Goal: Task Accomplishment & Management: Manage account settings

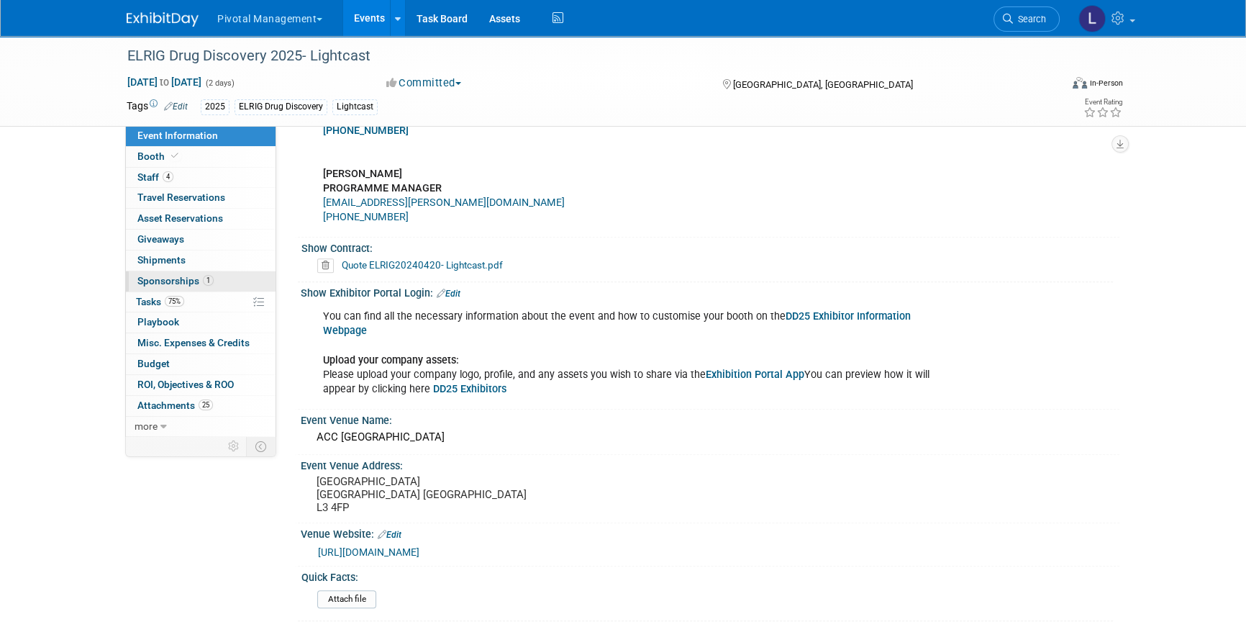
click at [190, 277] on span "Sponsorships 1" at bounding box center [175, 281] width 76 height 12
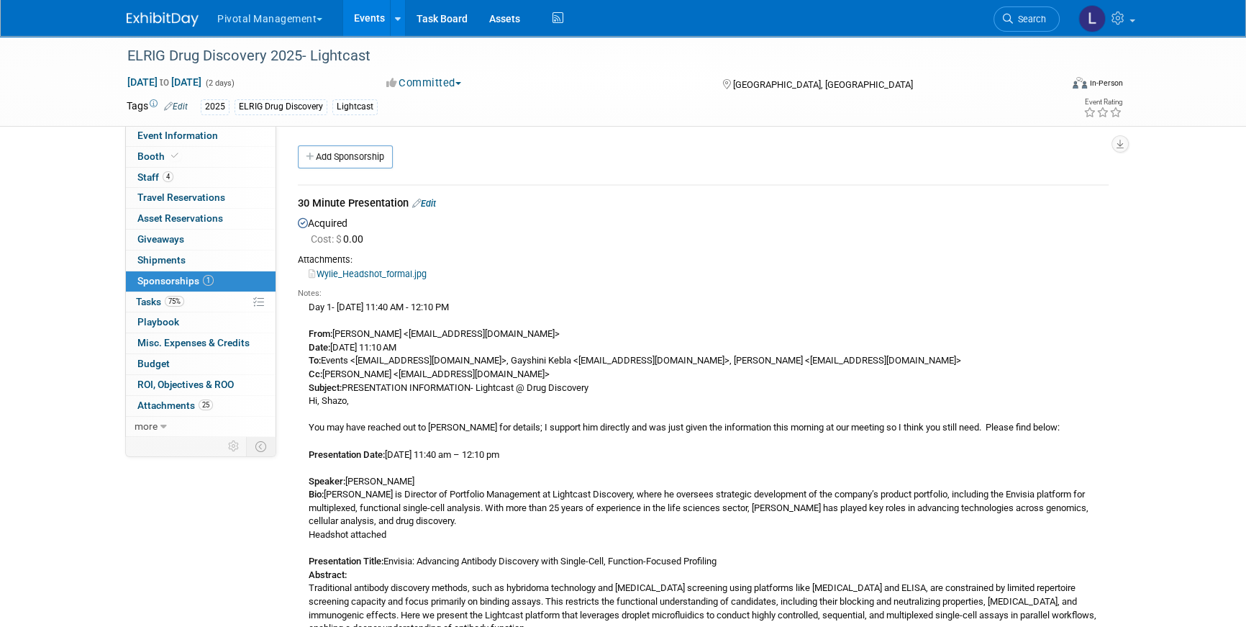
scroll to position [260, 0]
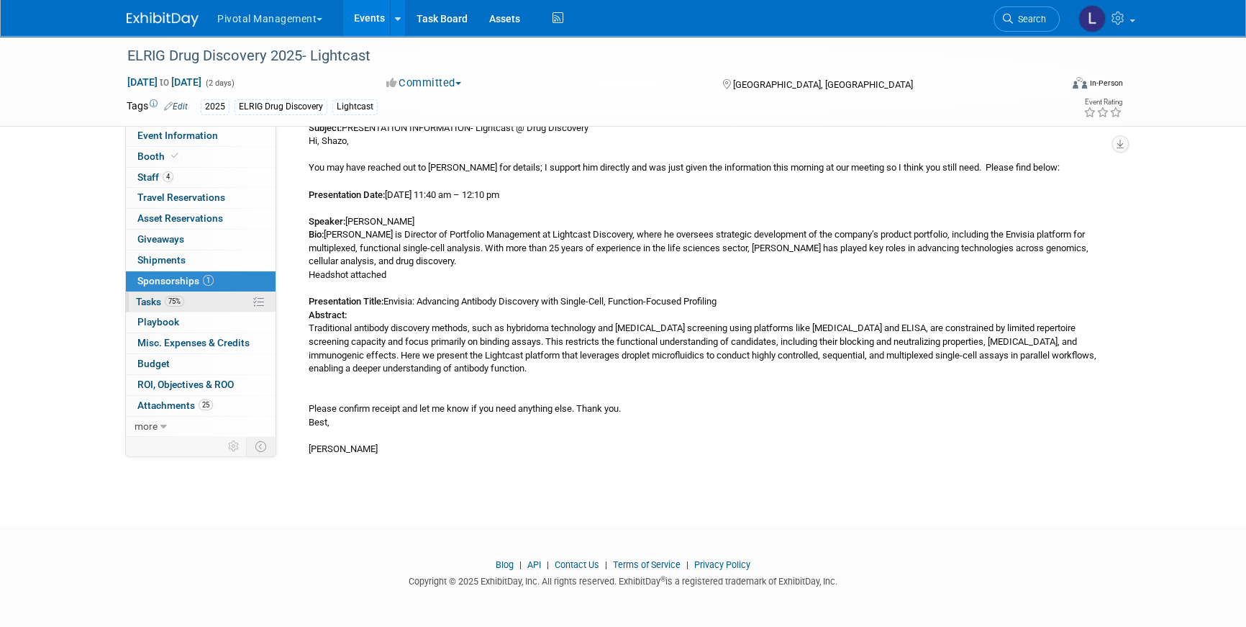
click at [171, 304] on span "75%" at bounding box center [174, 301] width 19 height 11
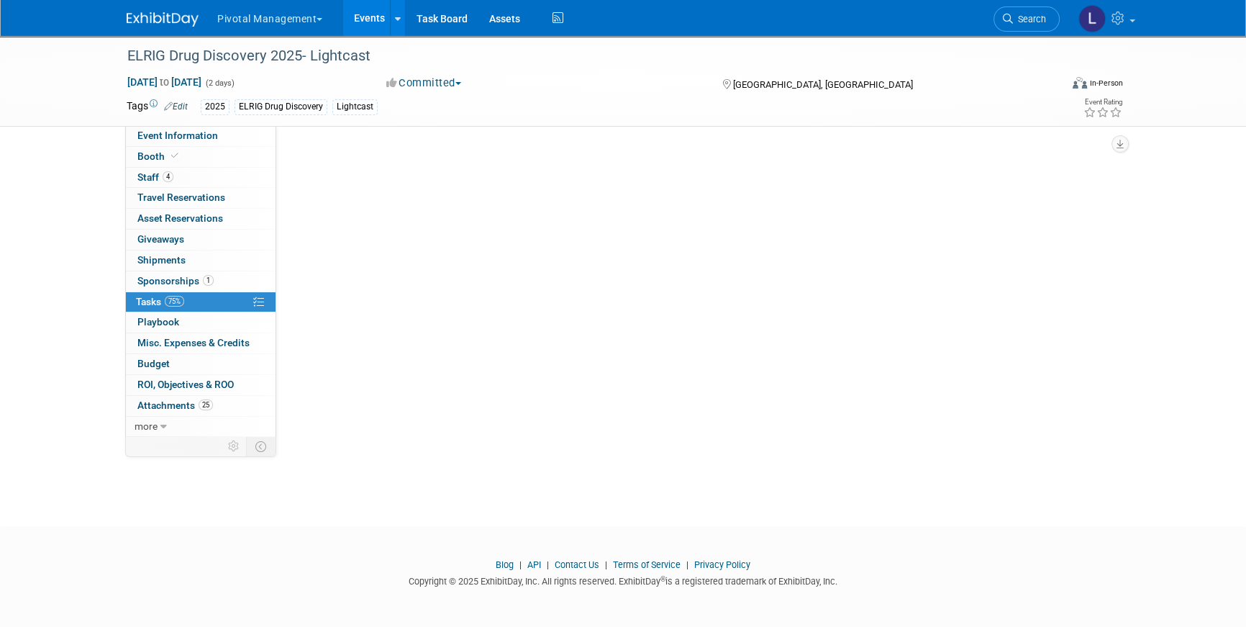
scroll to position [0, 0]
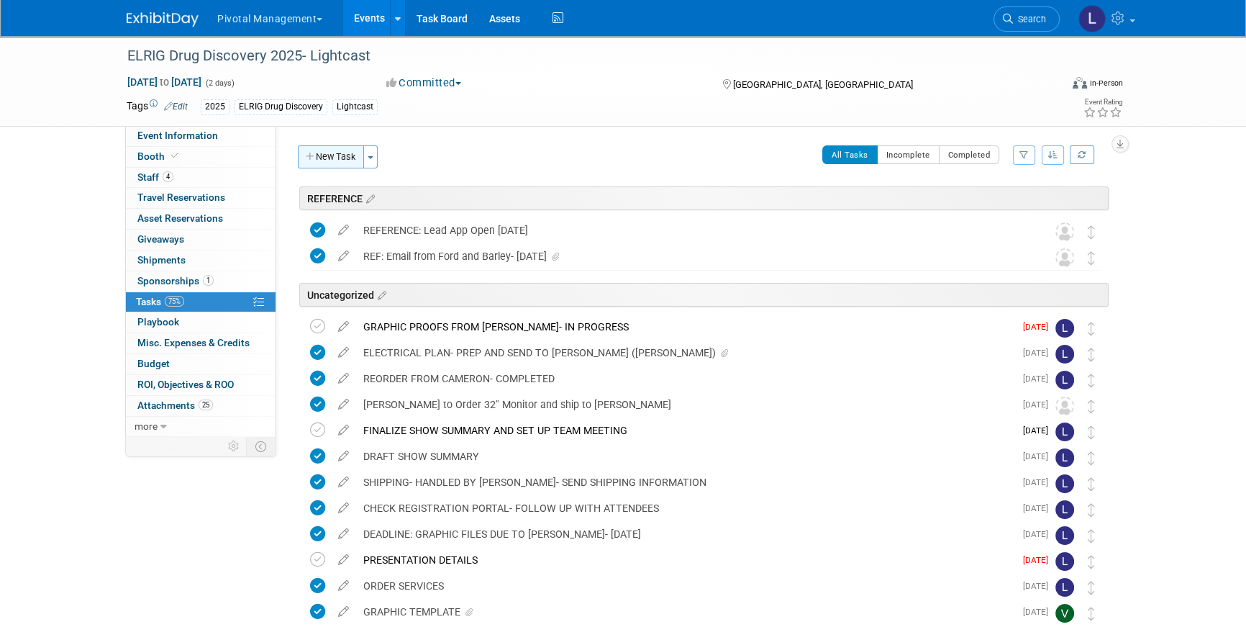
click at [332, 158] on button "New Task" at bounding box center [331, 156] width 66 height 23
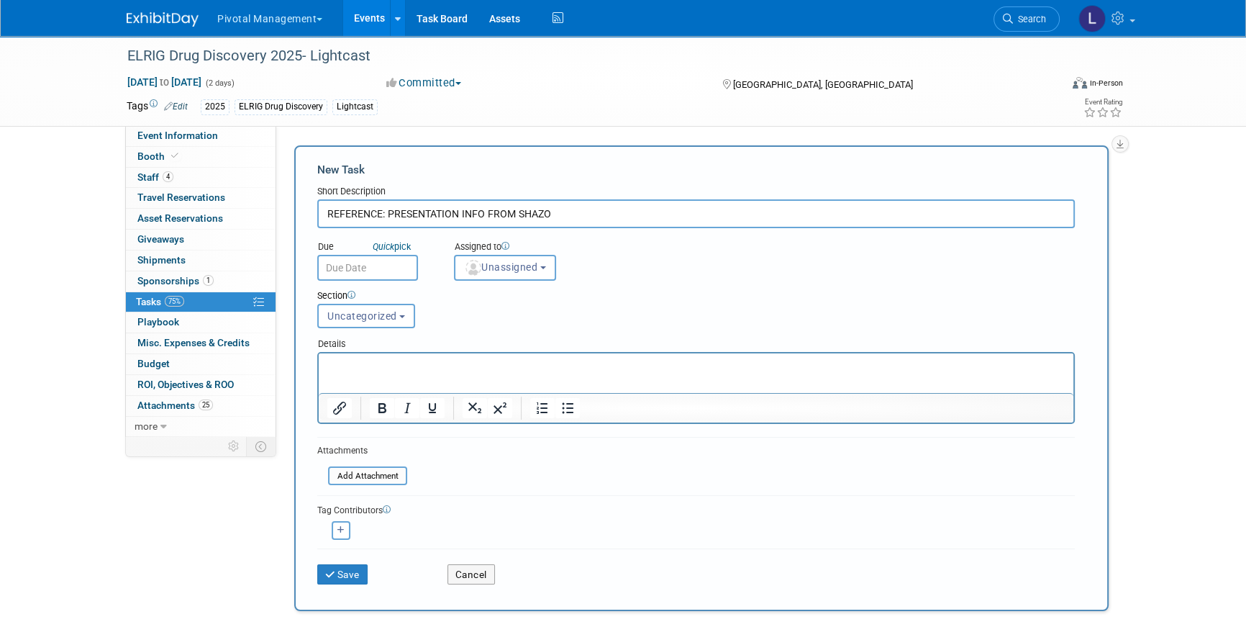
type input "REFERENCE: PRESENTATION INFO FROM SHAZO"
click at [441, 360] on p "Rich Text Area. Press ALT-0 for help." at bounding box center [696, 366] width 738 height 14
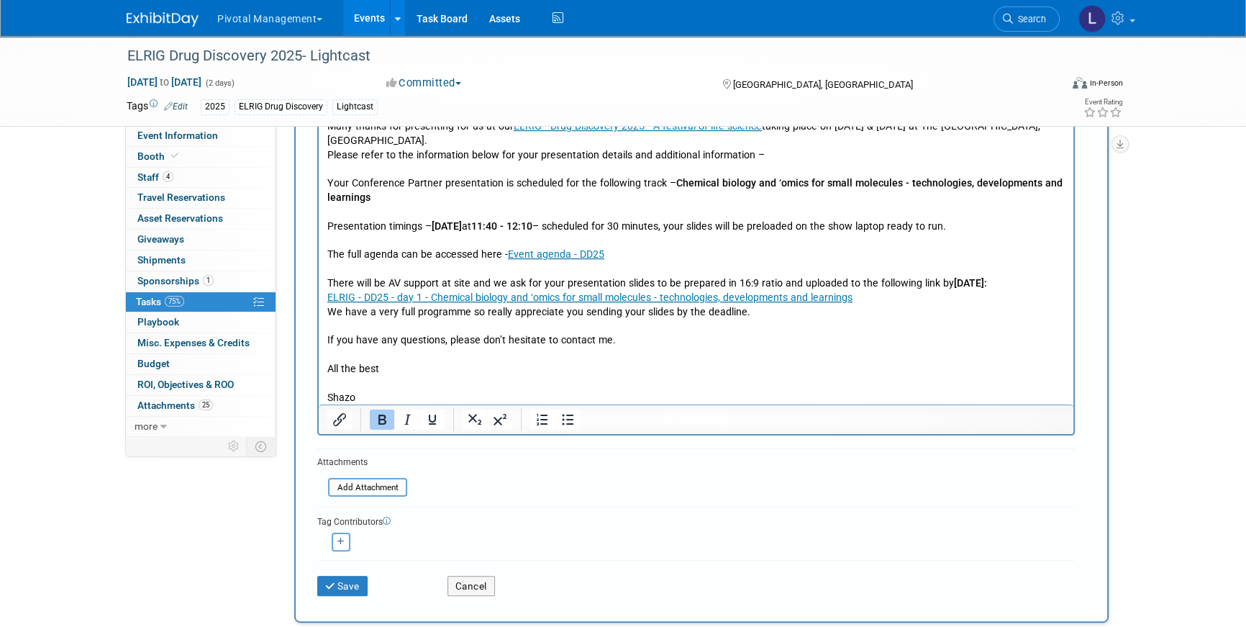
scroll to position [345, 0]
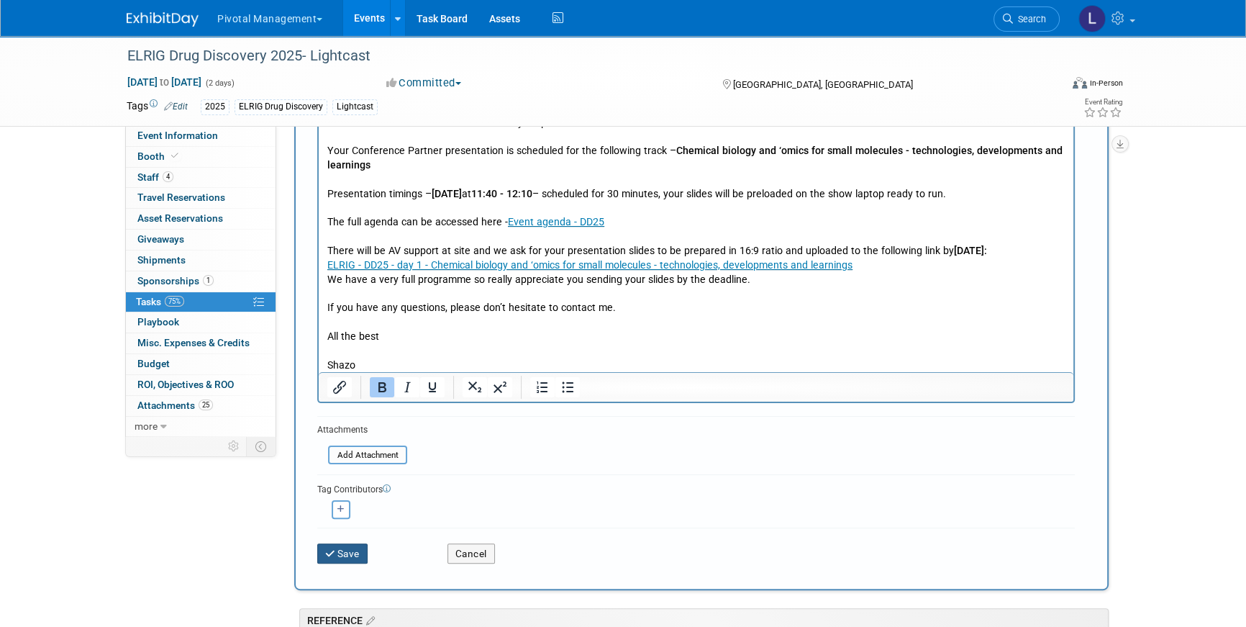
click at [354, 551] on button "Save" at bounding box center [342, 553] width 50 height 20
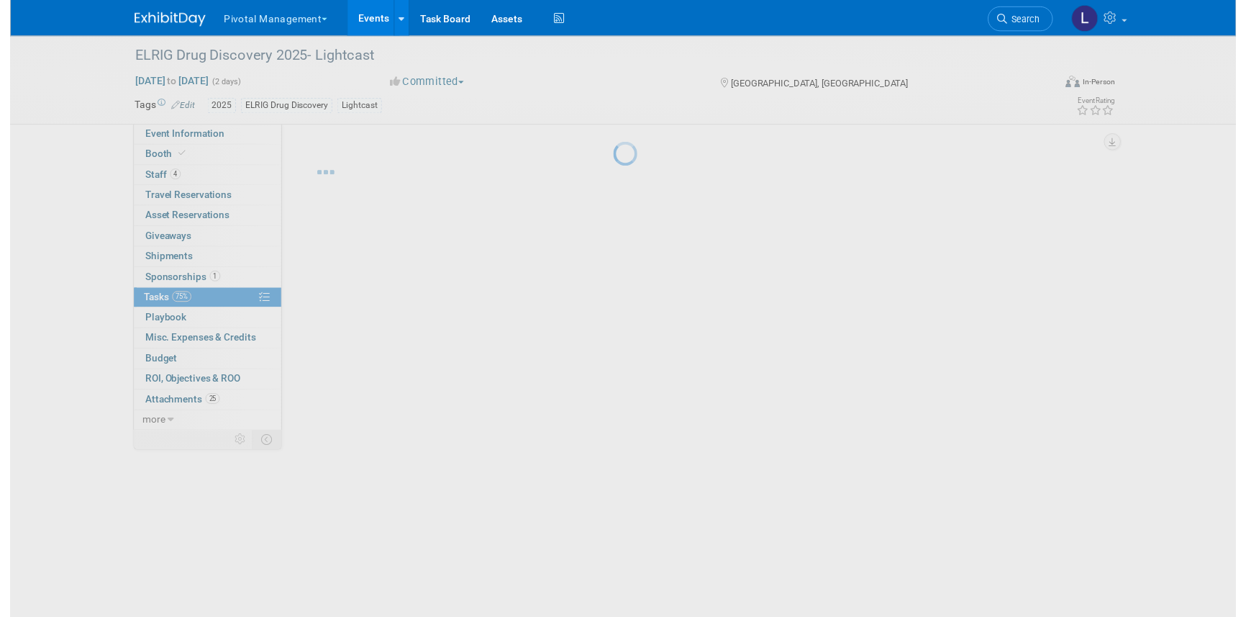
scroll to position [0, 0]
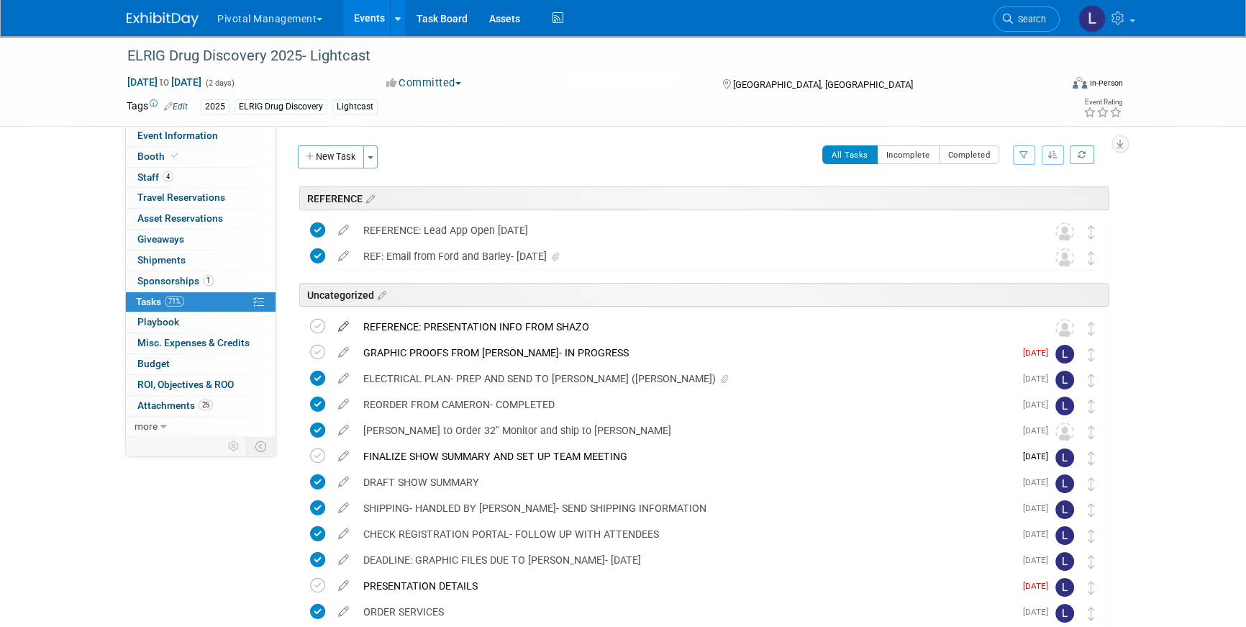
click at [345, 326] on icon at bounding box center [343, 323] width 25 height 18
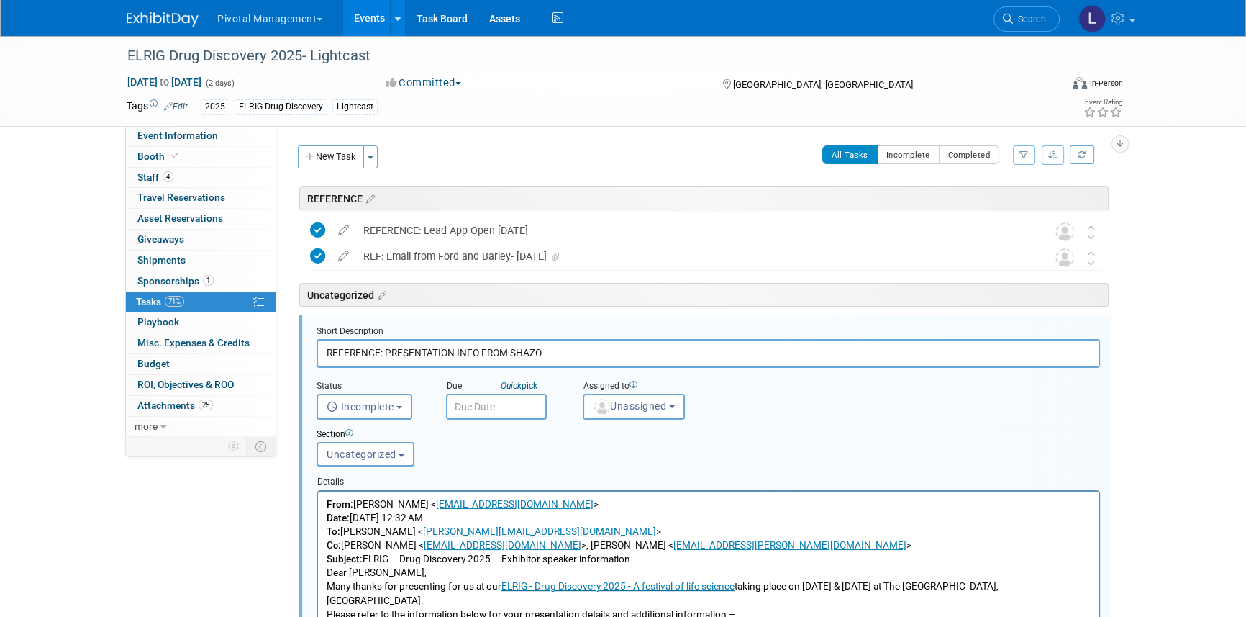
scroll to position [103, 0]
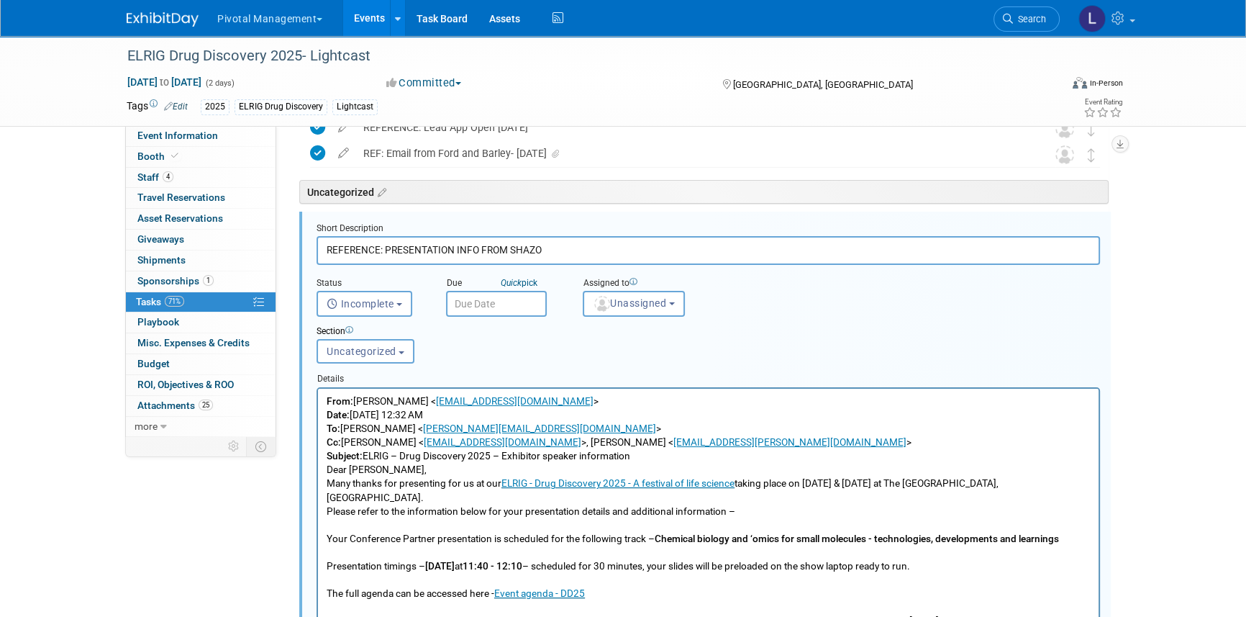
drag, startPoint x: 584, startPoint y: 244, endPoint x: 302, endPoint y: 243, distance: 282.0
click at [302, 243] on div "Short Description REFERENCE: PRESENTATION INFO FROM SHAZO Status <i class="far …" at bounding box center [705, 578] width 812 height 733
type input "DEADLINE [DATE]- PRESENTATION SLIDES DUE"
click at [508, 297] on input "text" at bounding box center [496, 304] width 101 height 26
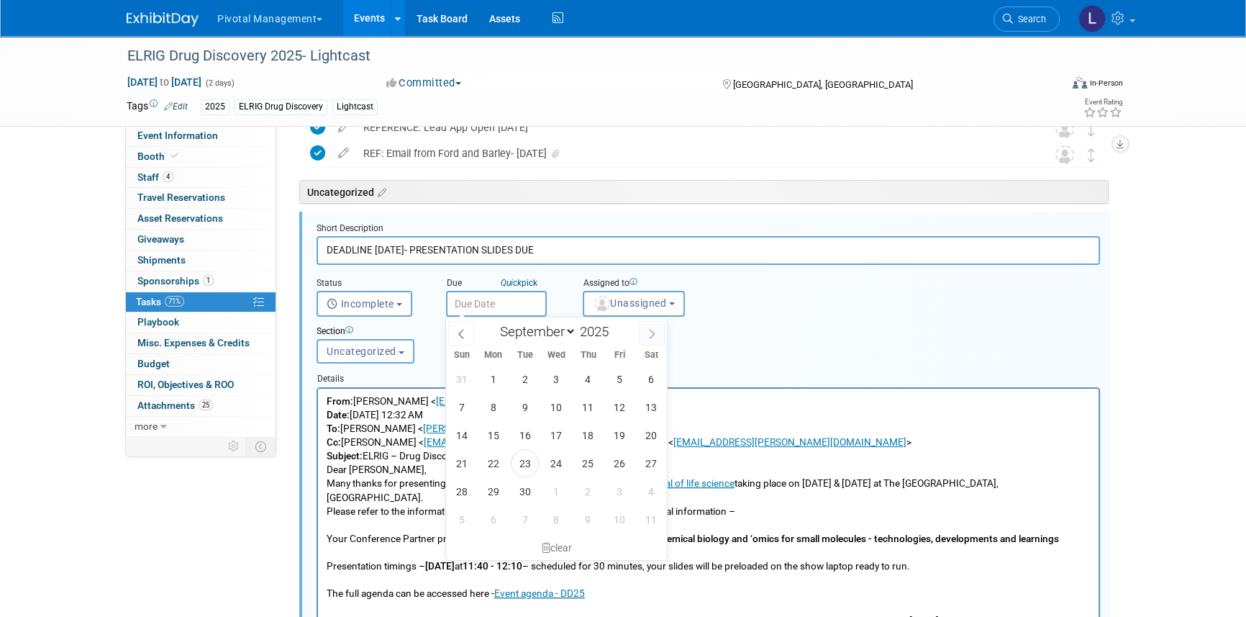
click at [655, 332] on icon at bounding box center [652, 333] width 5 height 9
select select "9"
drag, startPoint x: 622, startPoint y: 413, endPoint x: 371, endPoint y: 6, distance: 477.4
click at [622, 413] on span "10" at bounding box center [620, 407] width 28 height 28
type input "[DATE]"
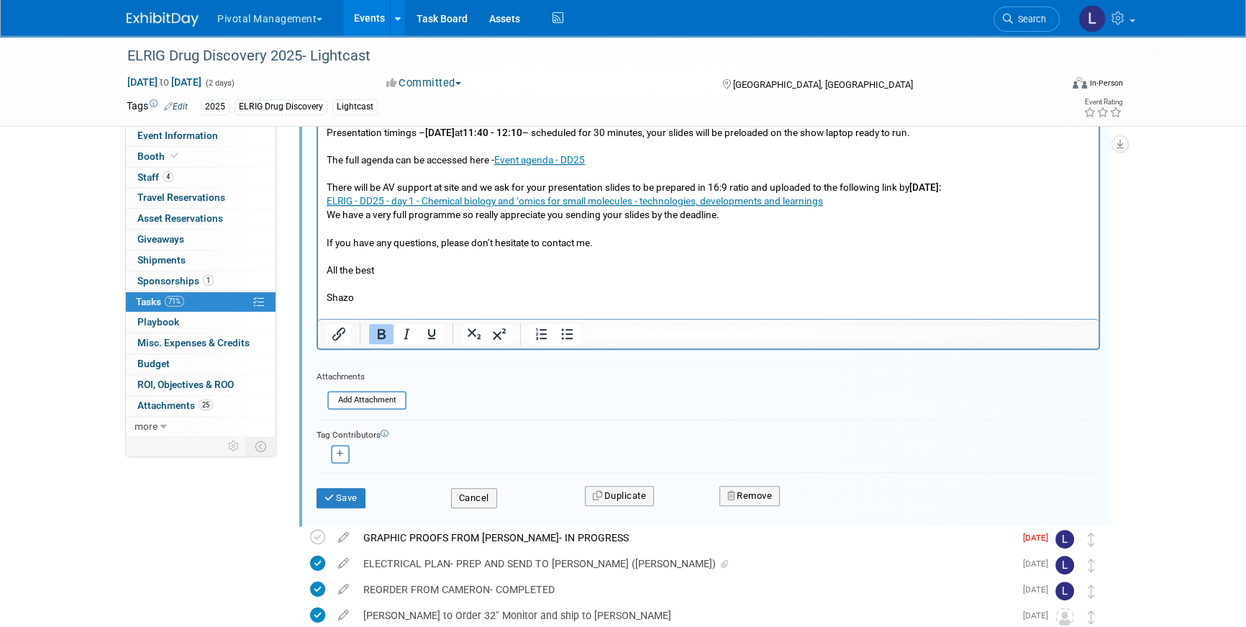
scroll to position [538, 0]
click at [338, 494] on button "Save" at bounding box center [341, 496] width 49 height 20
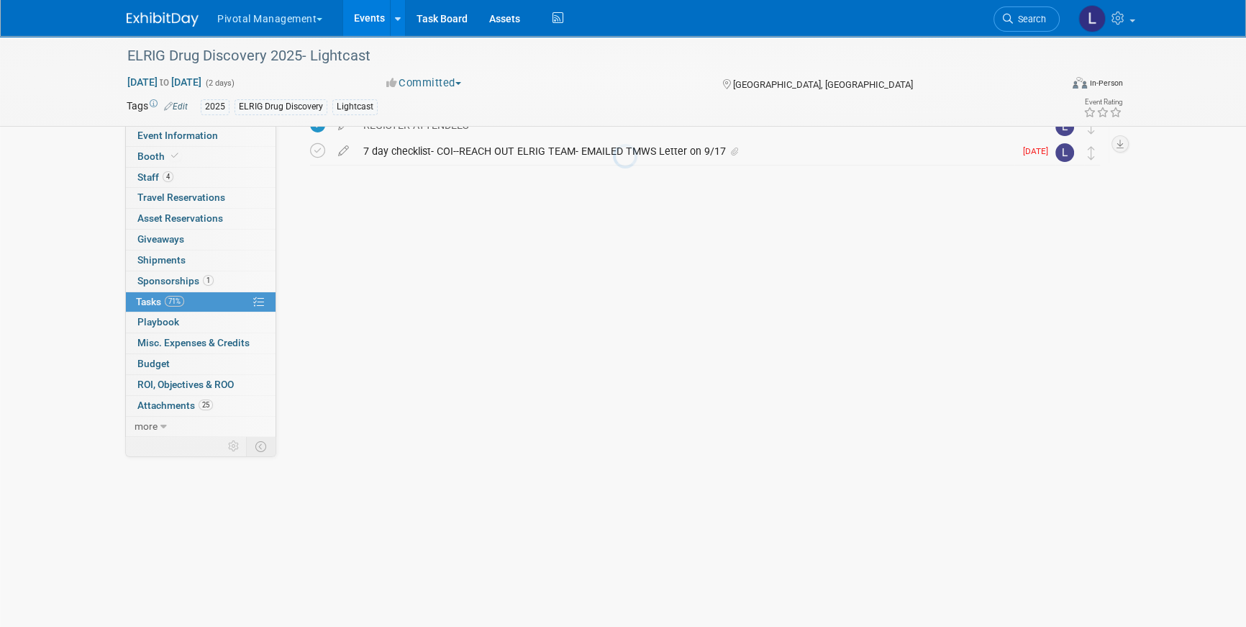
scroll to position [164, 0]
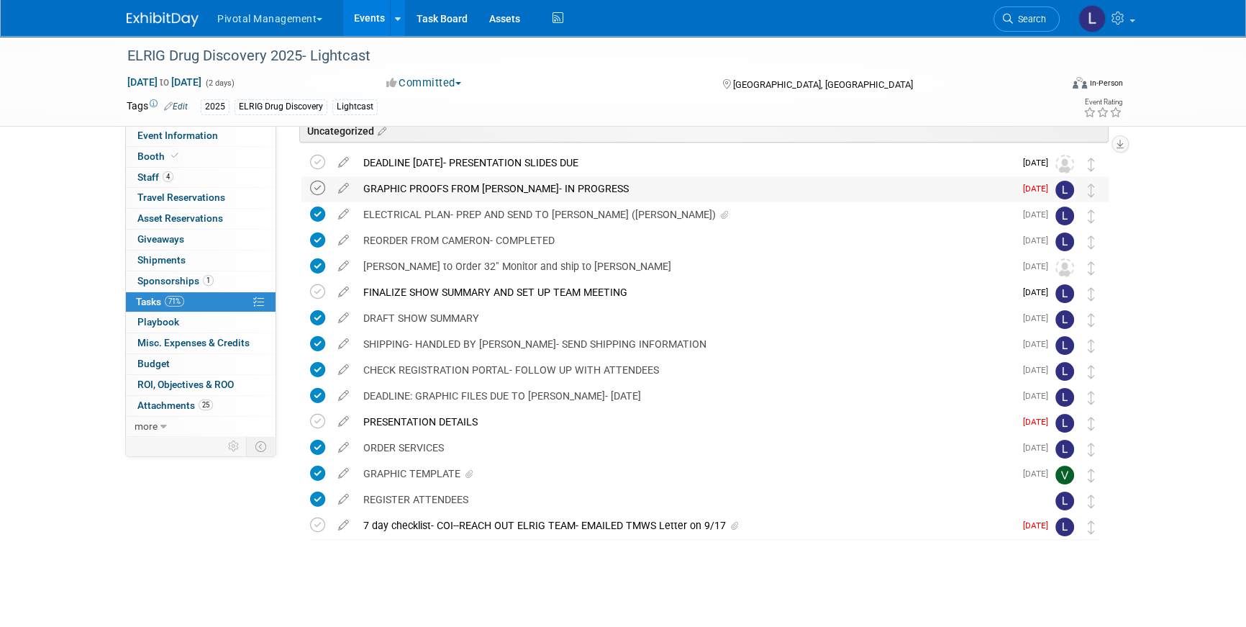
click at [319, 189] on icon at bounding box center [317, 188] width 15 height 15
click at [348, 187] on icon at bounding box center [343, 185] width 25 height 18
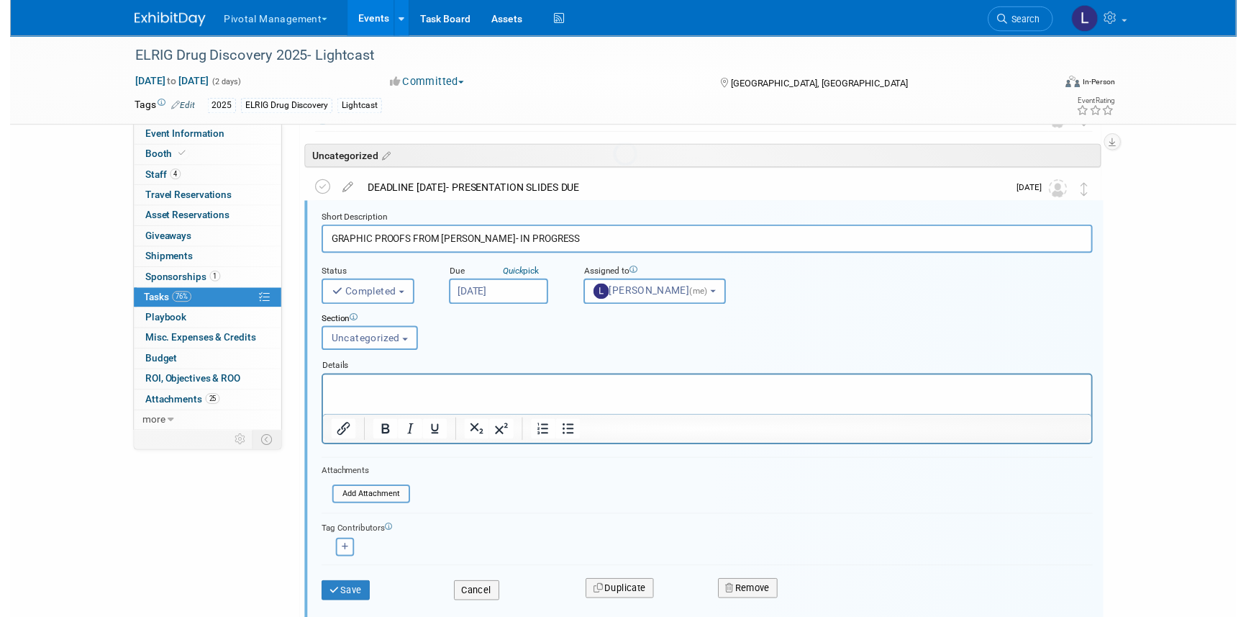
scroll to position [129, 0]
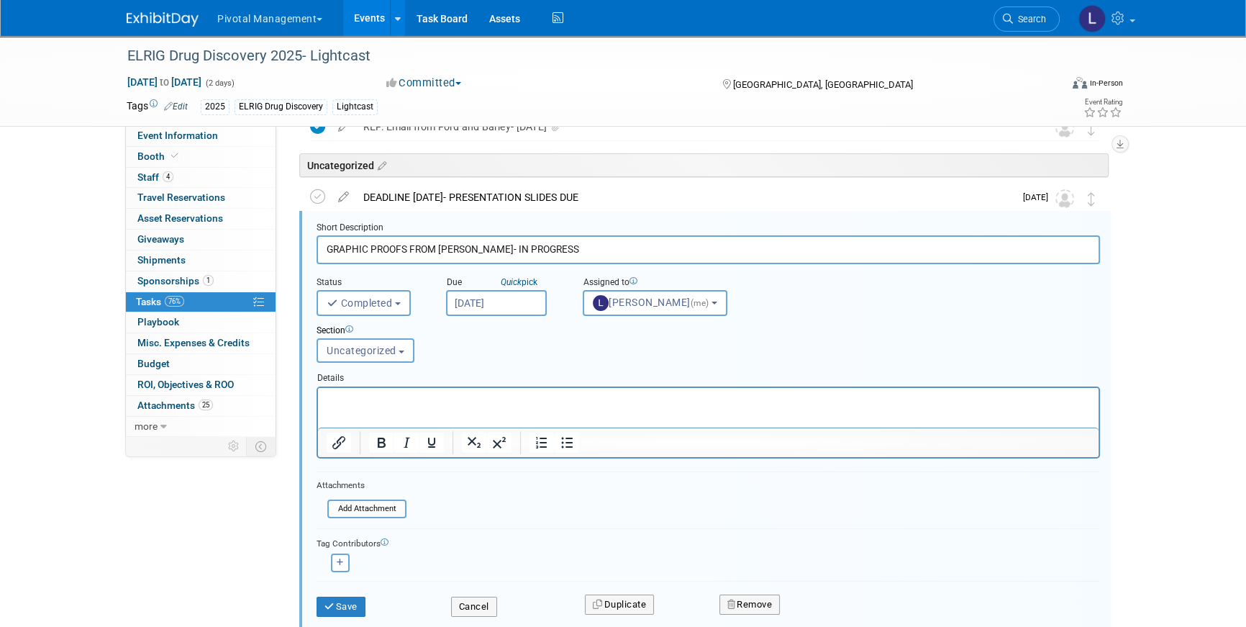
drag, startPoint x: 490, startPoint y: 245, endPoint x: 637, endPoint y: 263, distance: 148.7
click at [637, 263] on form "Short Description GRAPHIC PROOFS FROM [PERSON_NAME]- IN PROGRESS Status <i clas…" at bounding box center [708, 426] width 805 height 409
click at [501, 247] on input "GRAPHIC PROOFS FROM [PERSON_NAME]- A)PPROVED" at bounding box center [708, 249] width 783 height 28
type input "GRAPHIC PROOFS FROM [PERSON_NAME]- APPROVED"
click at [346, 605] on button "Save" at bounding box center [341, 606] width 49 height 20
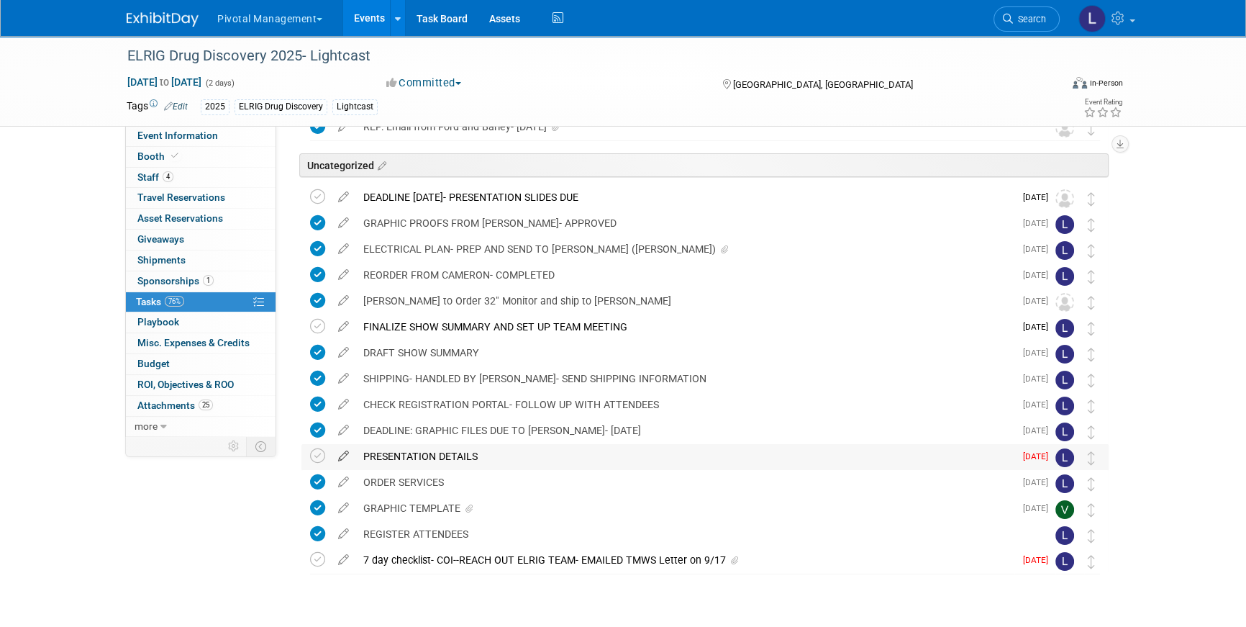
click at [346, 455] on icon at bounding box center [343, 453] width 25 height 18
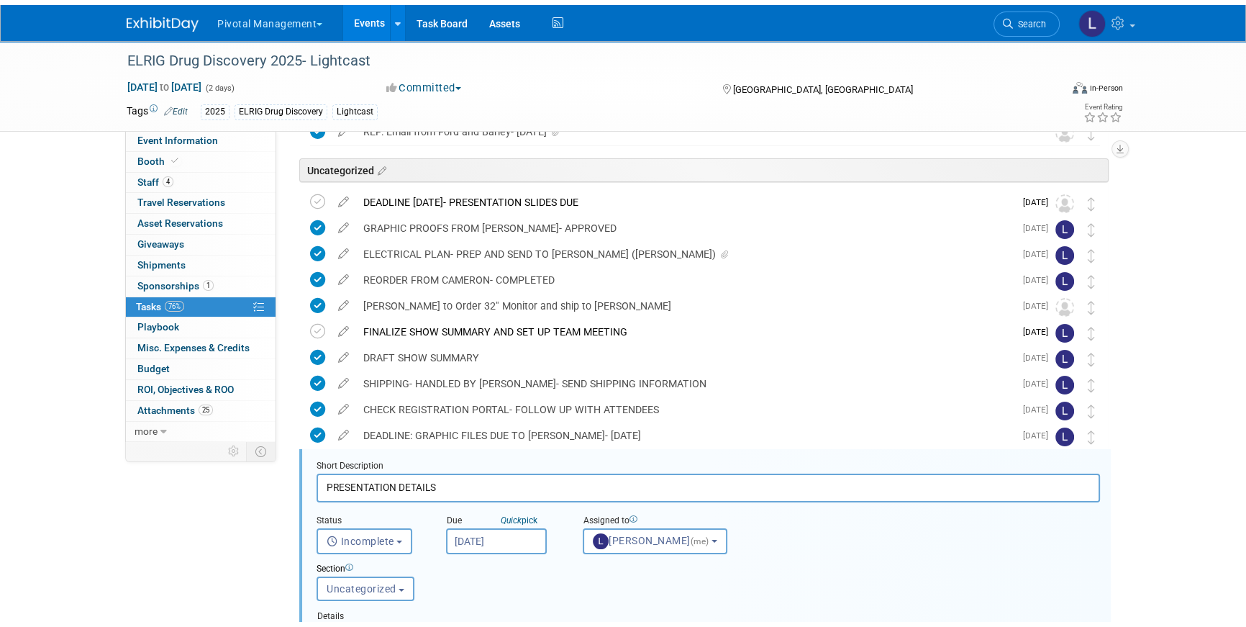
scroll to position [362, 0]
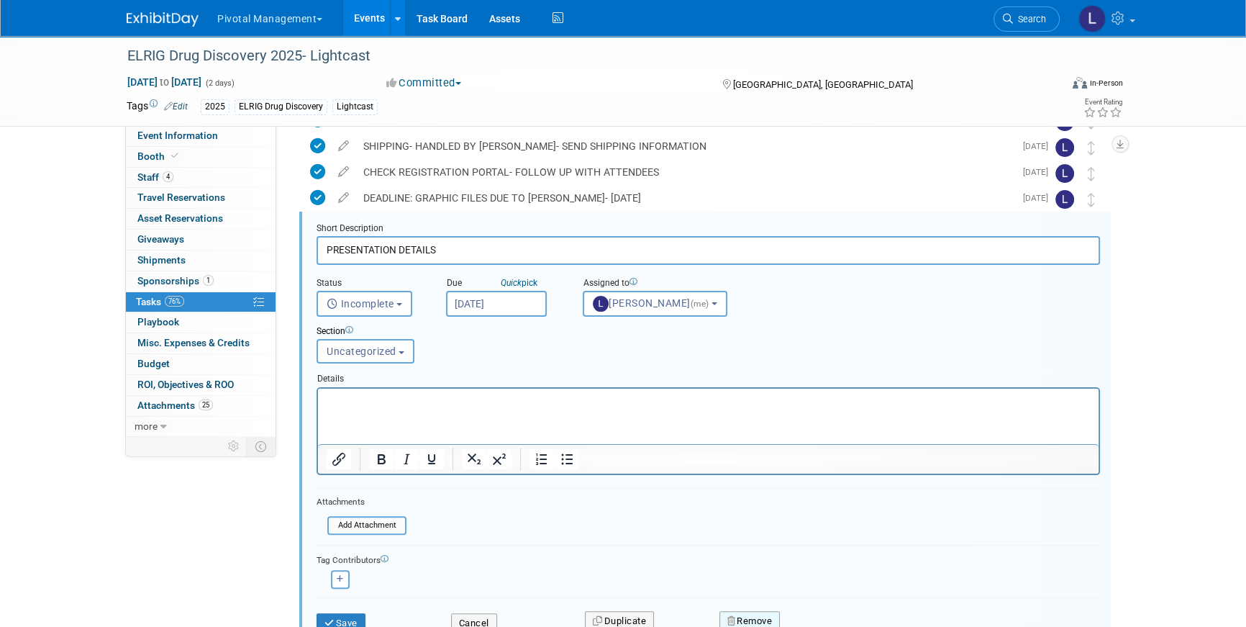
click at [765, 612] on button "Remove" at bounding box center [749, 621] width 61 height 20
click at [822, 606] on icon at bounding box center [820, 610] width 9 height 8
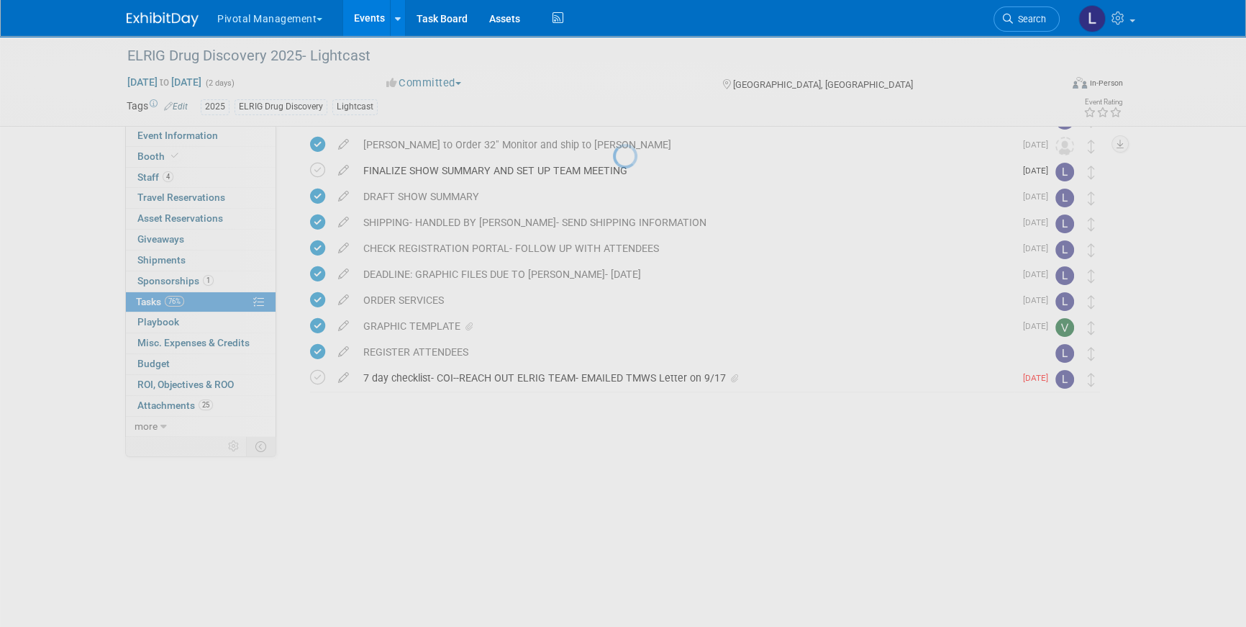
scroll to position [137, 0]
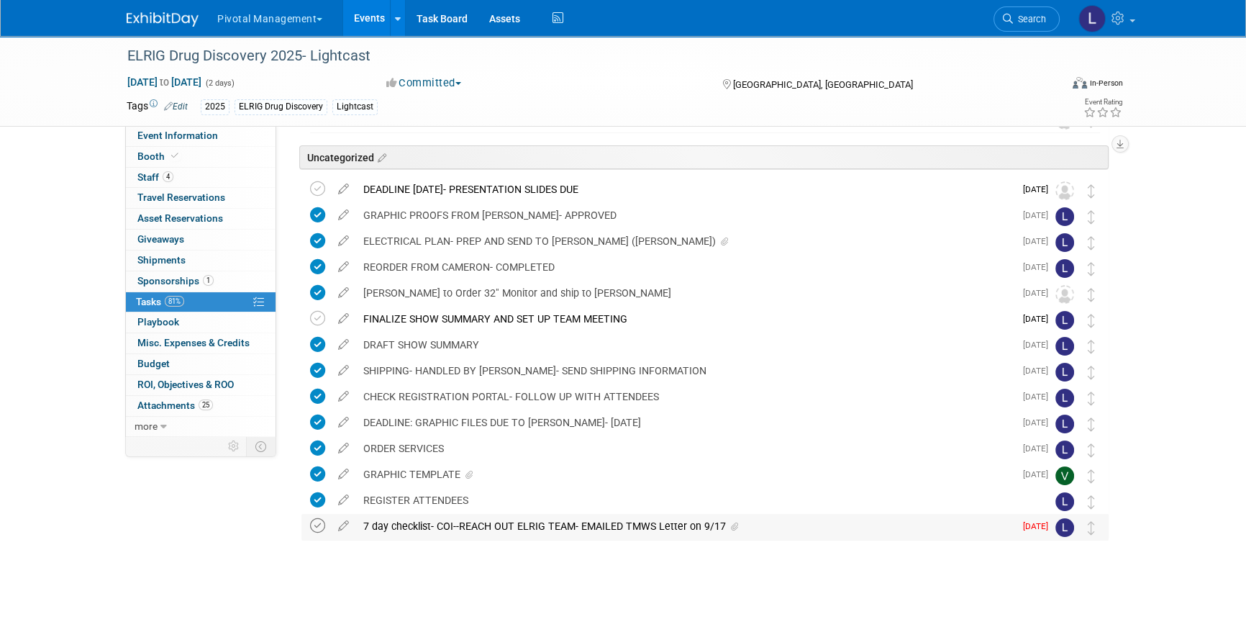
click at [313, 524] on icon at bounding box center [317, 525] width 15 height 15
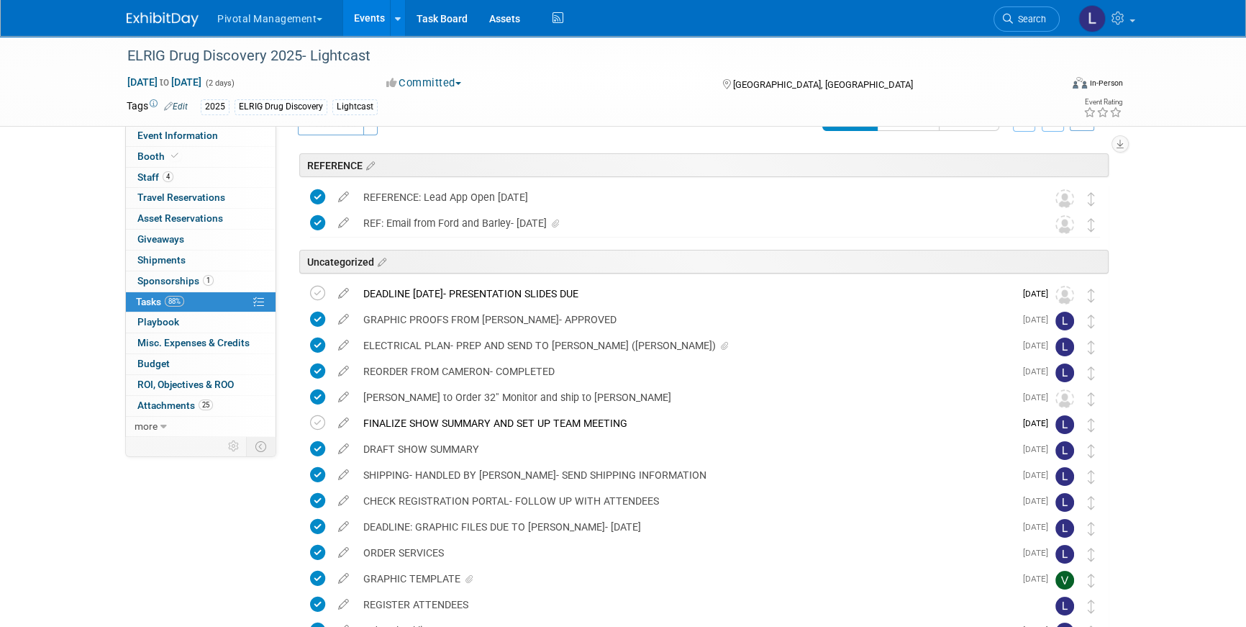
scroll to position [0, 0]
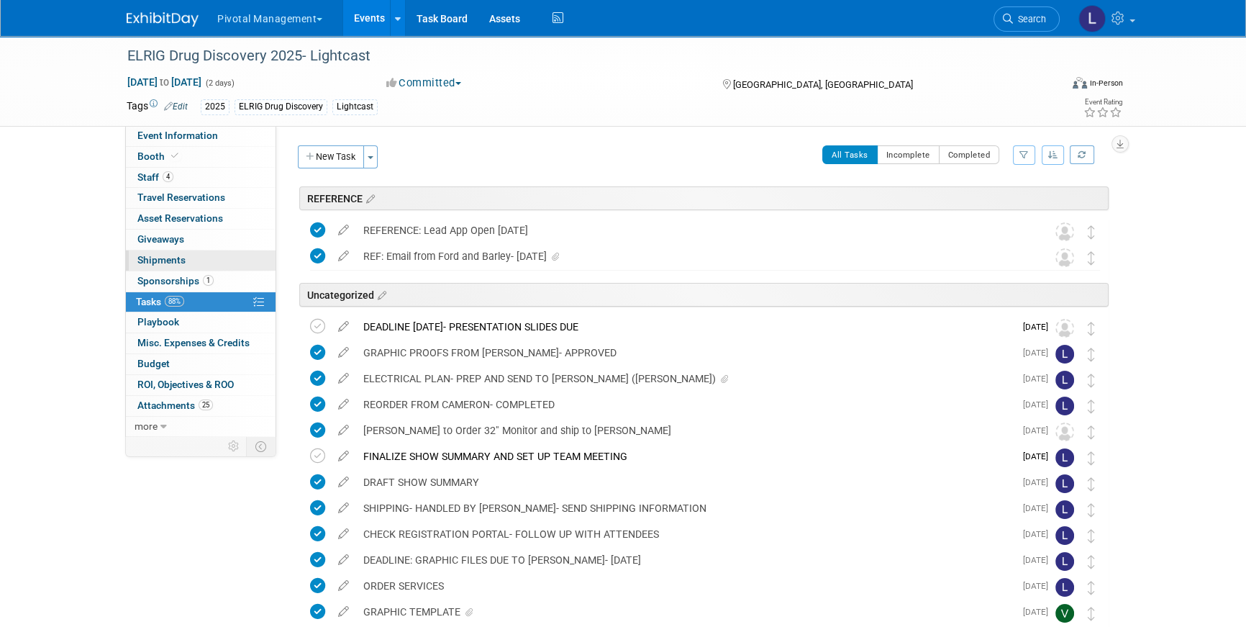
click at [175, 251] on link "0 Shipments 0" at bounding box center [201, 260] width 150 height 20
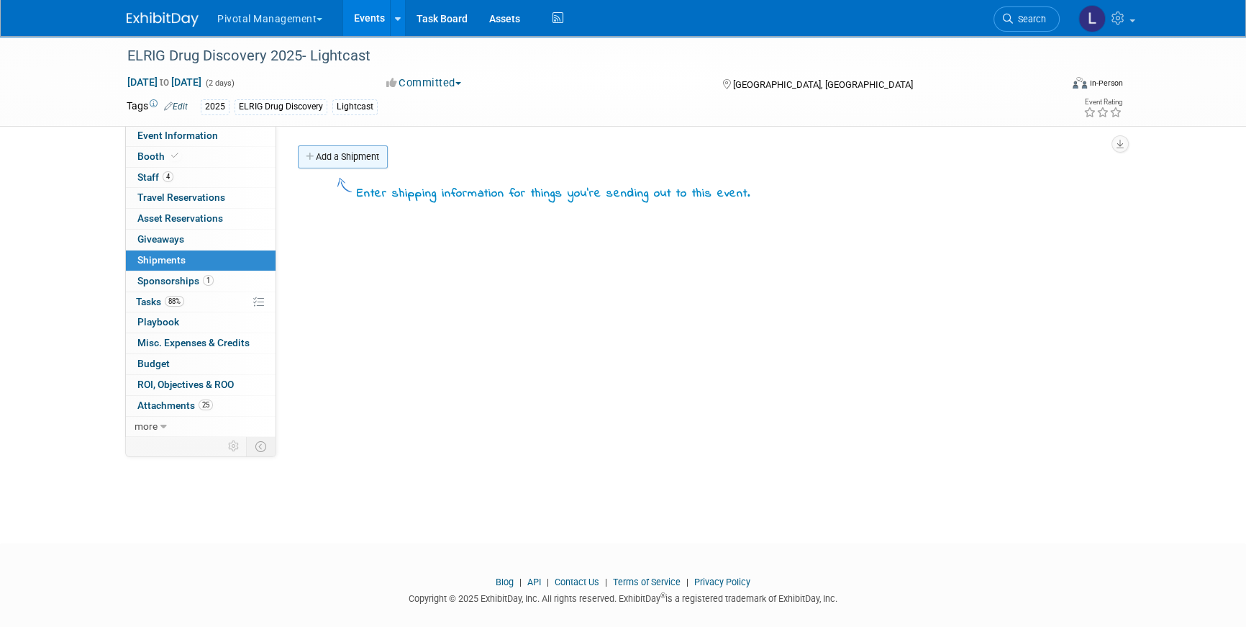
click at [333, 157] on link "Add a Shipment" at bounding box center [343, 156] width 90 height 23
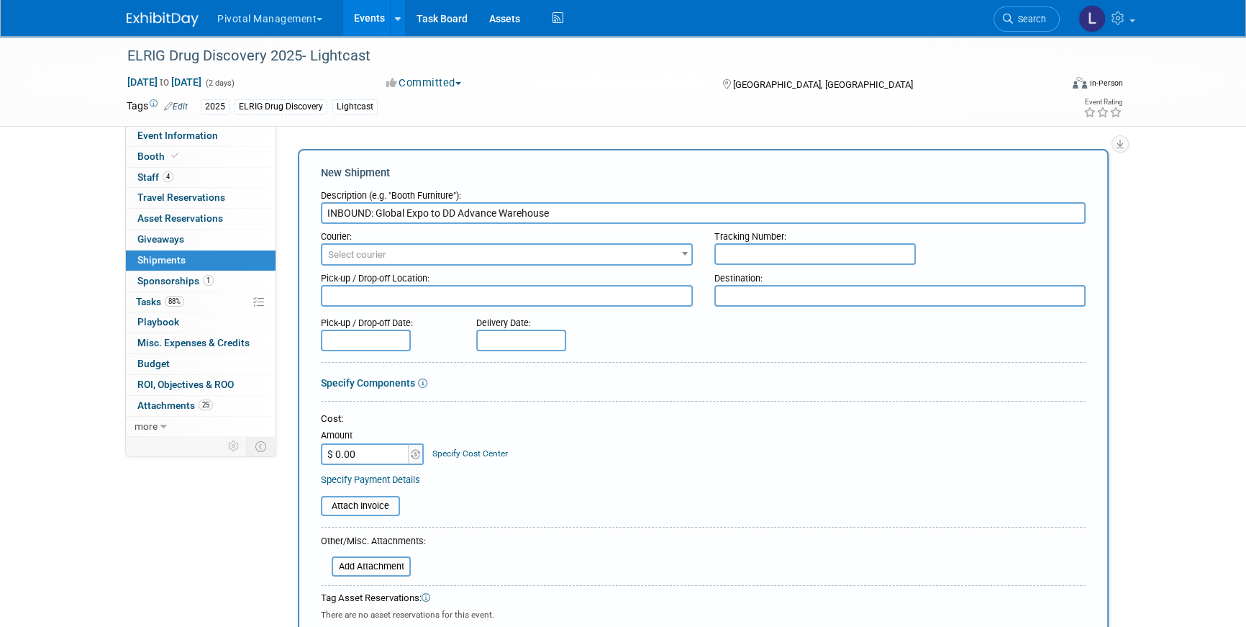
type input "INBOUND: Global Expo to DD Advance Warehouse"
click at [388, 247] on span "Select courier" at bounding box center [506, 255] width 369 height 20
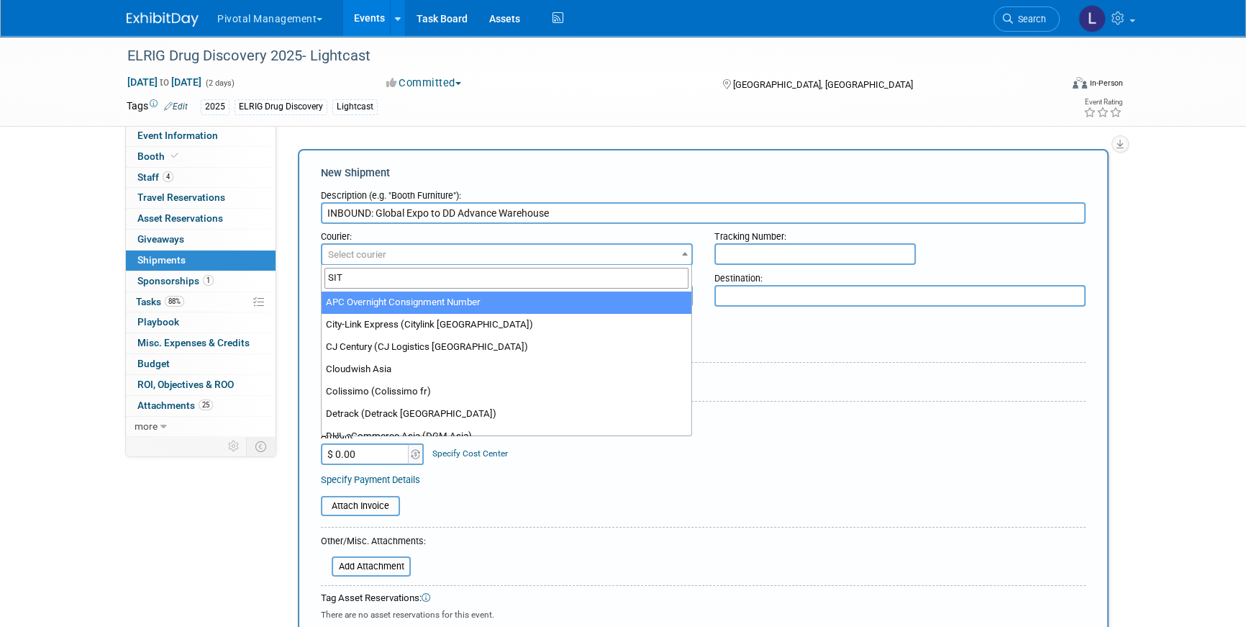
type input "SITE"
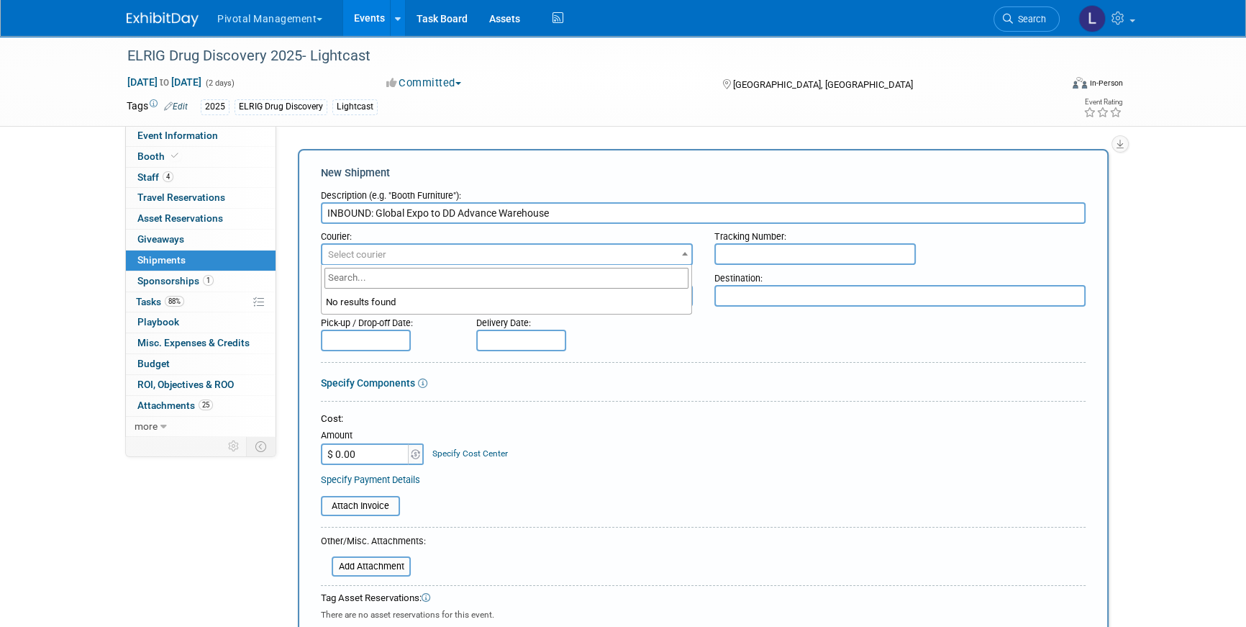
click at [359, 245] on span "Select courier" at bounding box center [506, 255] width 369 height 20
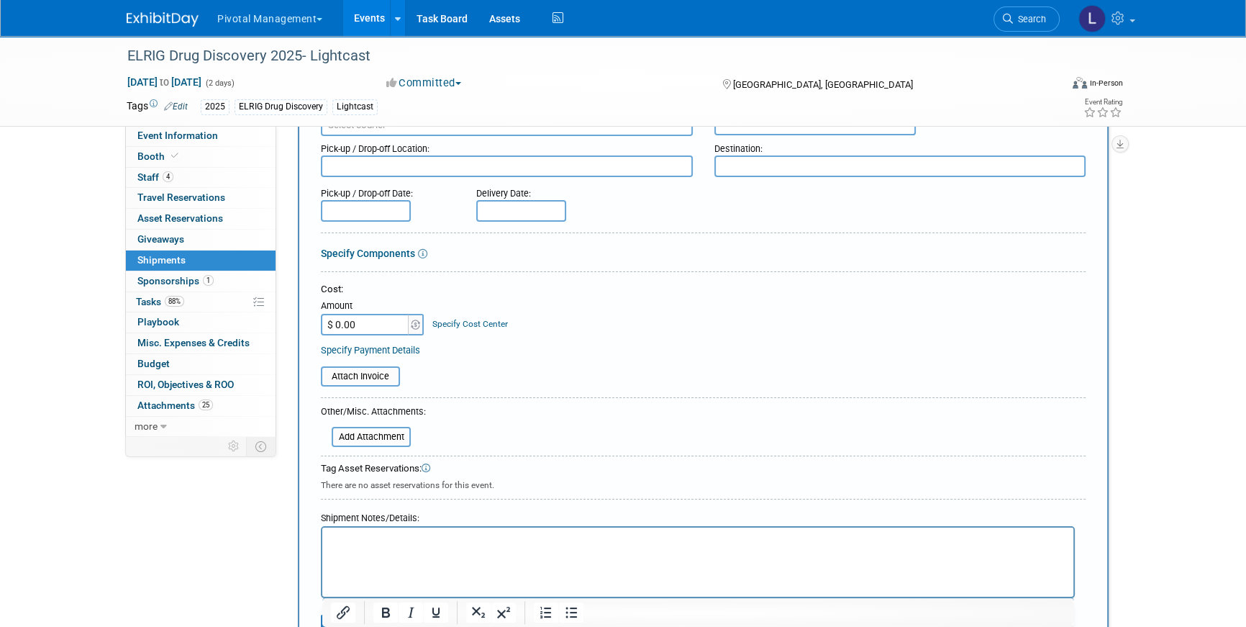
scroll to position [156, 0]
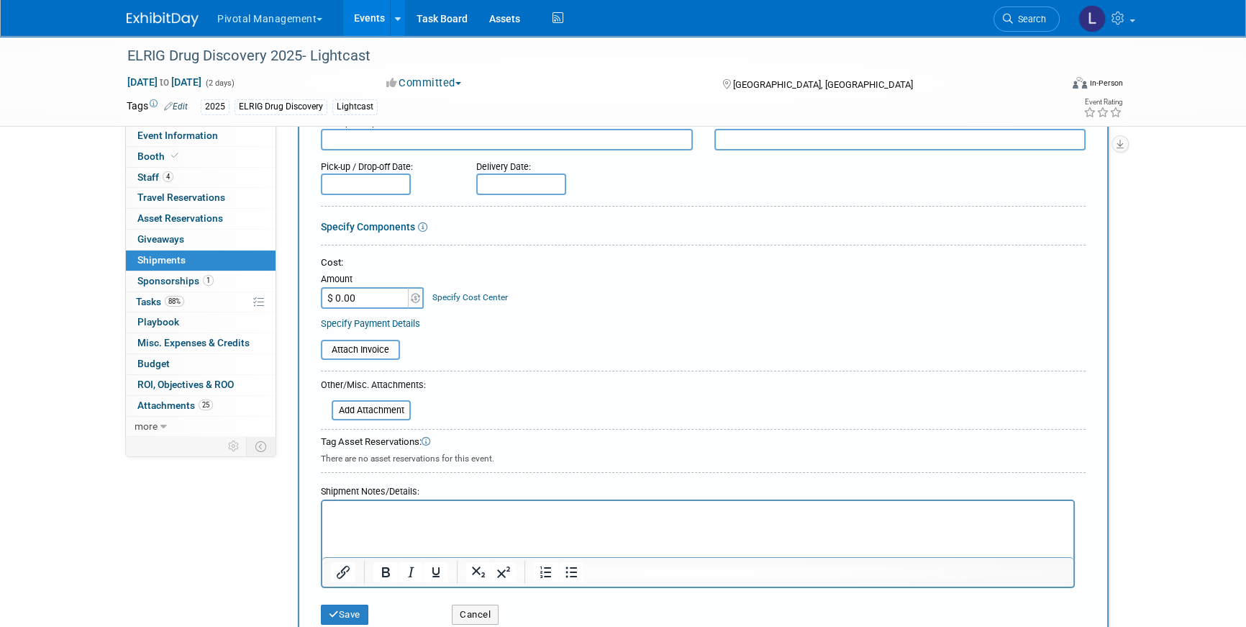
click at [360, 506] on p "Rich Text Area. Press ALT-0 for help." at bounding box center [698, 513] width 735 height 14
click at [345, 614] on button "Save" at bounding box center [344, 614] width 47 height 20
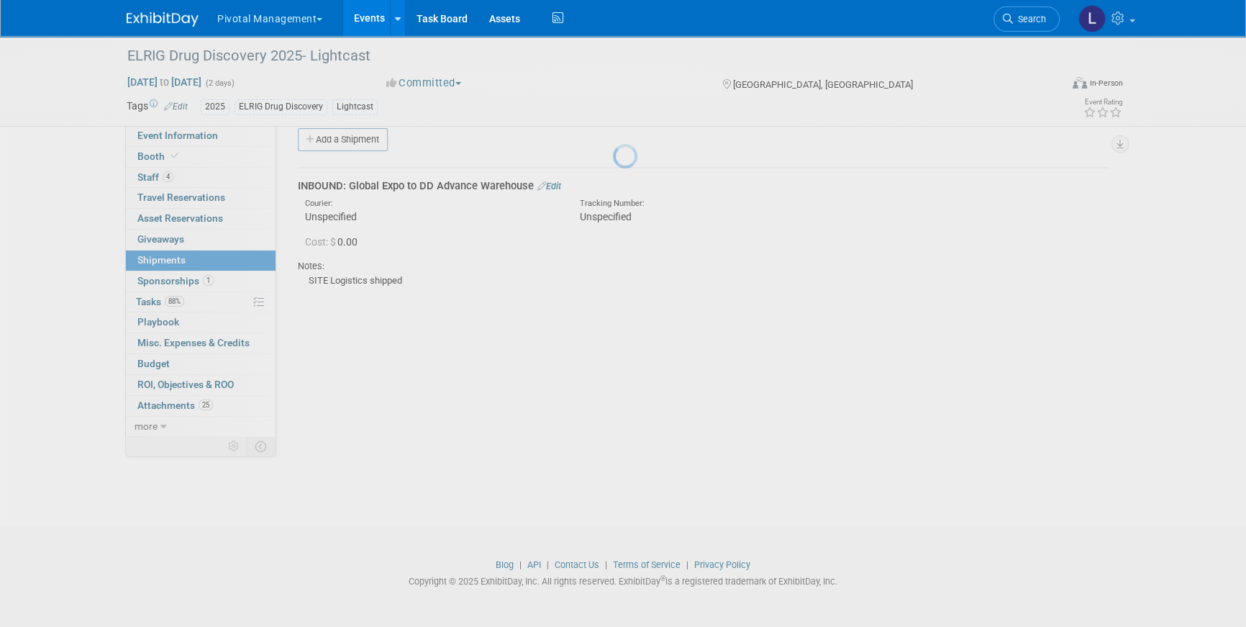
scroll to position [17, 0]
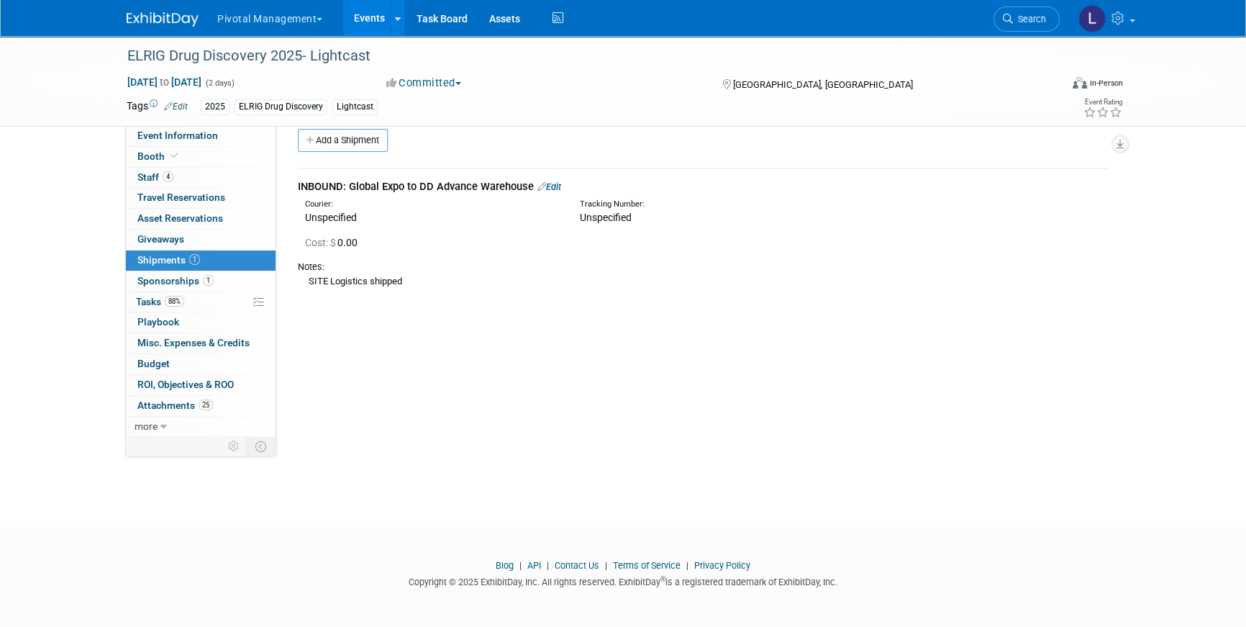
click at [559, 183] on link "Edit" at bounding box center [549, 186] width 24 height 11
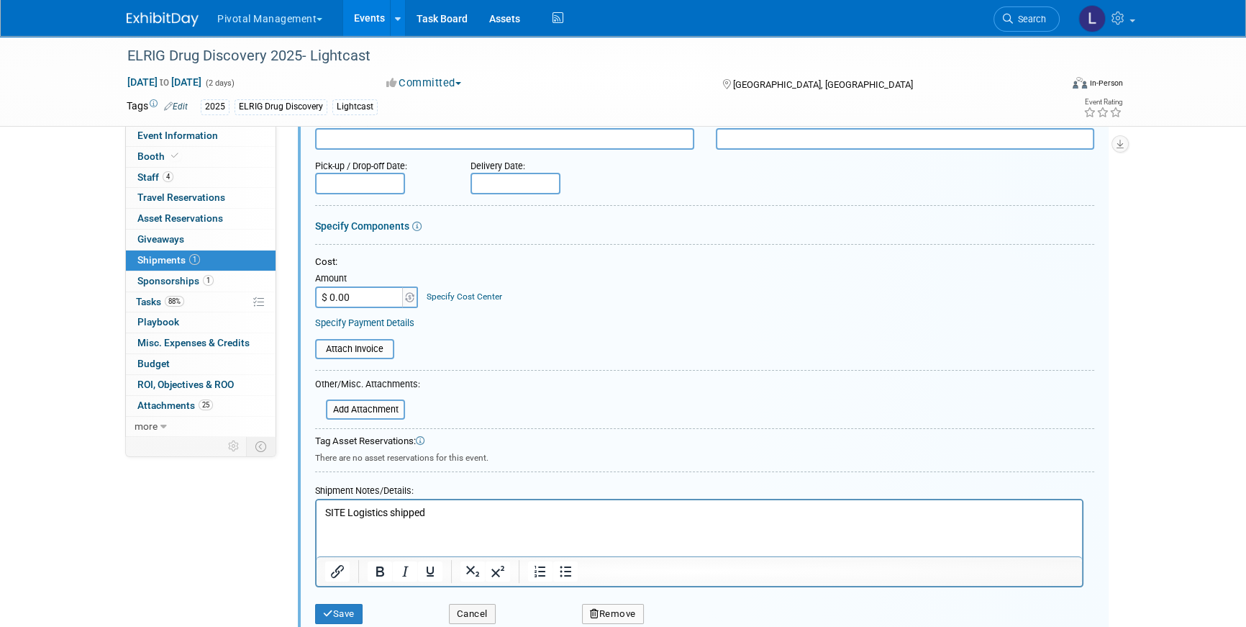
scroll to position [171, 0]
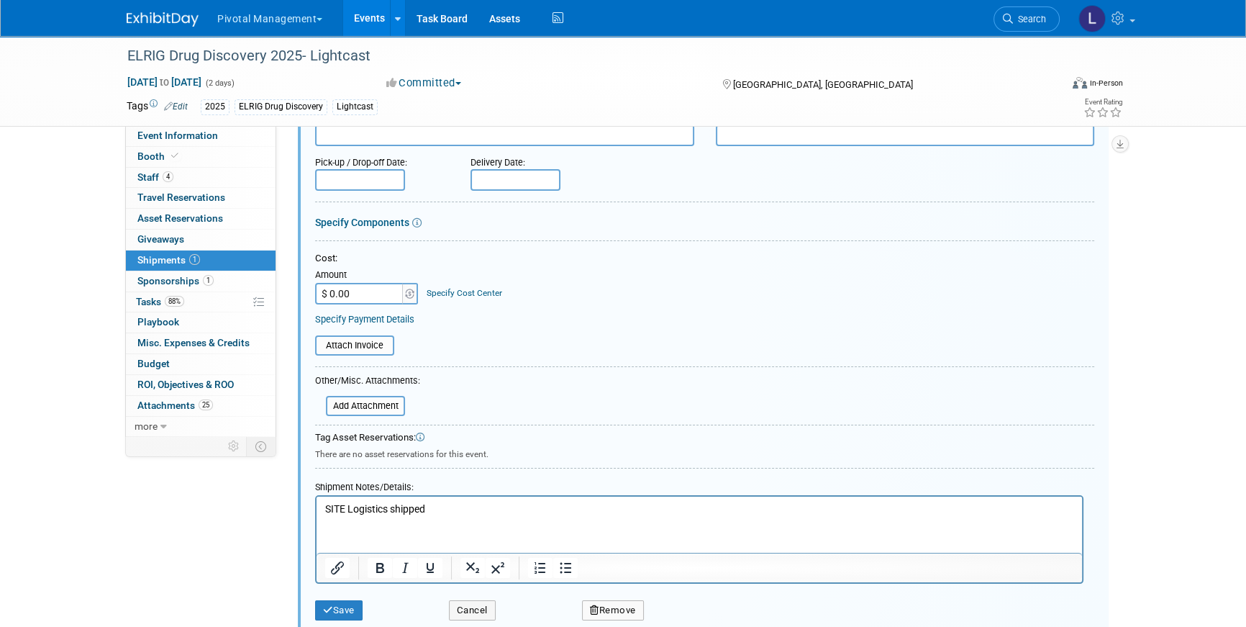
click at [434, 504] on p "SITE Logistics shipped" at bounding box center [699, 509] width 749 height 14
click at [340, 611] on button "Save" at bounding box center [338, 610] width 47 height 20
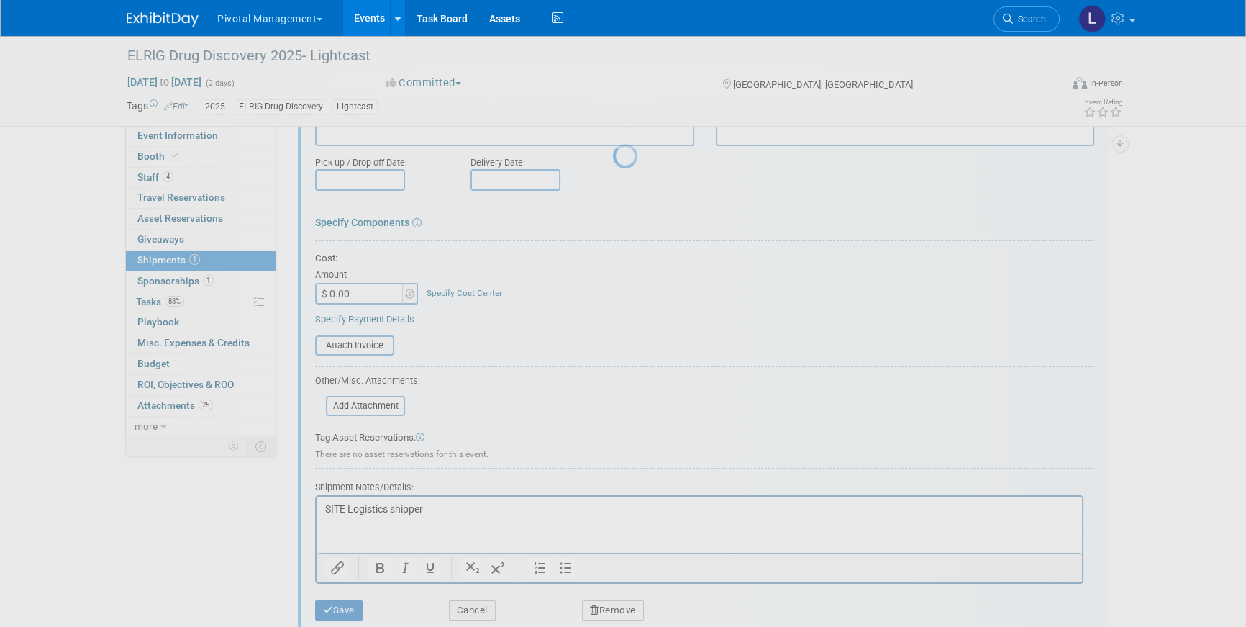
scroll to position [17, 0]
